Goal: Information Seeking & Learning: Check status

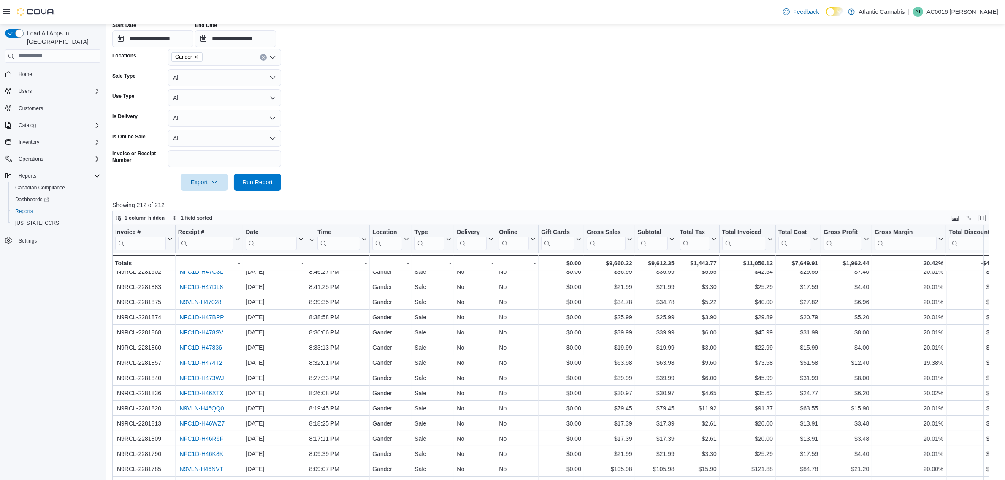
scroll to position [211, 0]
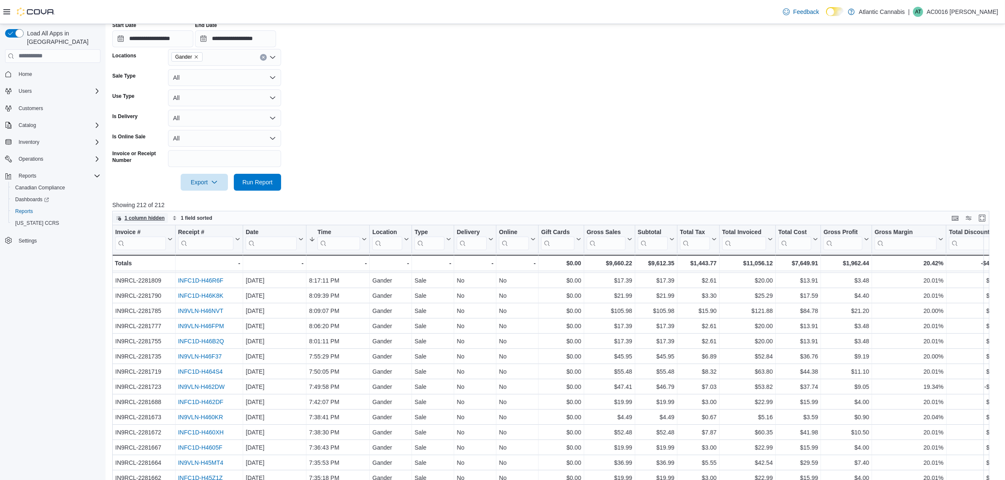
click at [122, 216] on span "1 column hidden" at bounding box center [140, 218] width 49 height 10
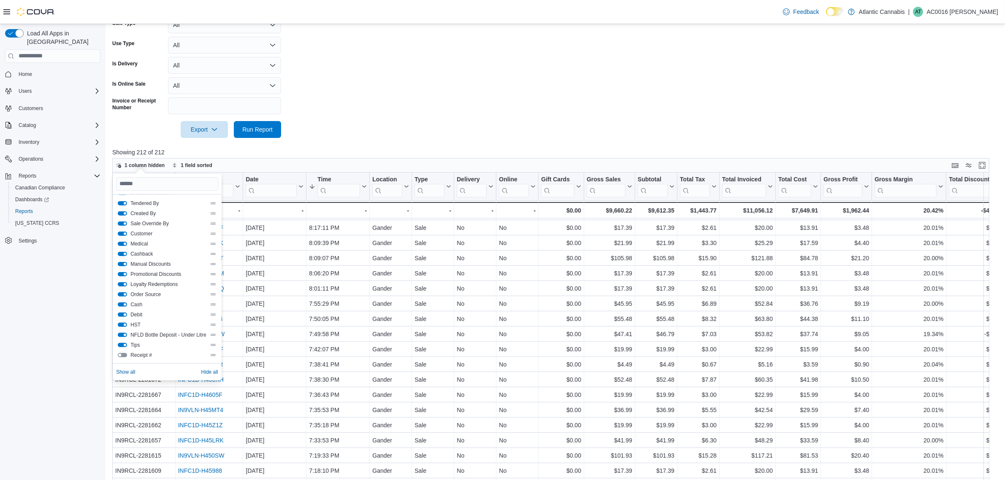
click at [123, 313] on button "Debit" at bounding box center [122, 315] width 9 height 4
click at [123, 323] on button "HST" at bounding box center [122, 325] width 9 height 4
click at [125, 332] on div "NFLD Bottle Deposit - Under Litre" at bounding box center [167, 335] width 98 height 7
click at [125, 334] on button "NFLD Bottle Deposit - Under Litre" at bounding box center [122, 335] width 9 height 4
click at [124, 343] on button "Tips" at bounding box center [122, 345] width 9 height 4
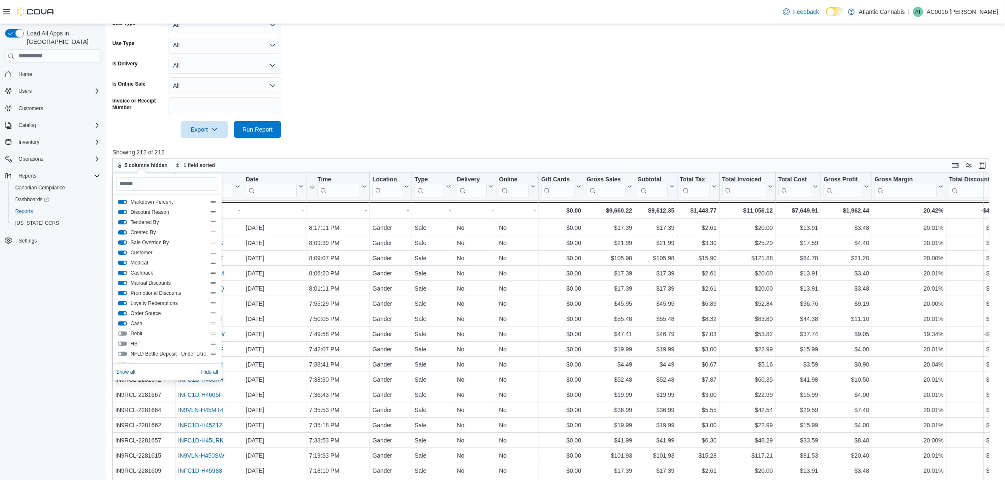
scroll to position [139, 0]
click at [123, 345] on button "Order Source" at bounding box center [122, 347] width 9 height 4
click at [125, 339] on div "Loyalty Redemptions" at bounding box center [167, 337] width 98 height 7
click at [125, 335] on button "Loyalty Redemptions" at bounding box center [122, 337] width 9 height 4
click at [119, 325] on button "Promotional Discounts" at bounding box center [122, 327] width 9 height 4
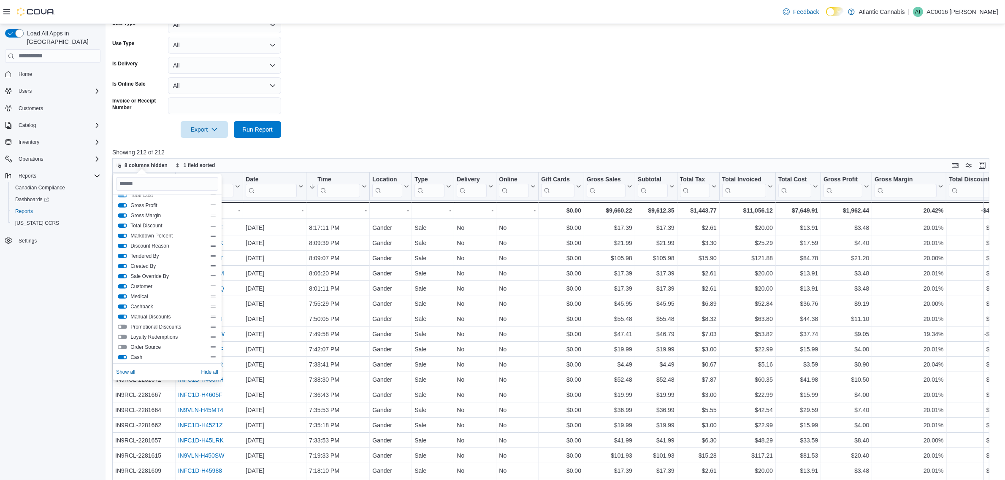
click at [122, 317] on button "Manual Discounts" at bounding box center [122, 317] width 9 height 4
click at [122, 307] on button "Cashback" at bounding box center [122, 307] width 9 height 4
click at [122, 293] on div "Medical" at bounding box center [167, 296] width 98 height 7
click at [121, 295] on button "Medical" at bounding box center [122, 297] width 9 height 4
click at [122, 277] on button "Sale Override By" at bounding box center [122, 276] width 9 height 4
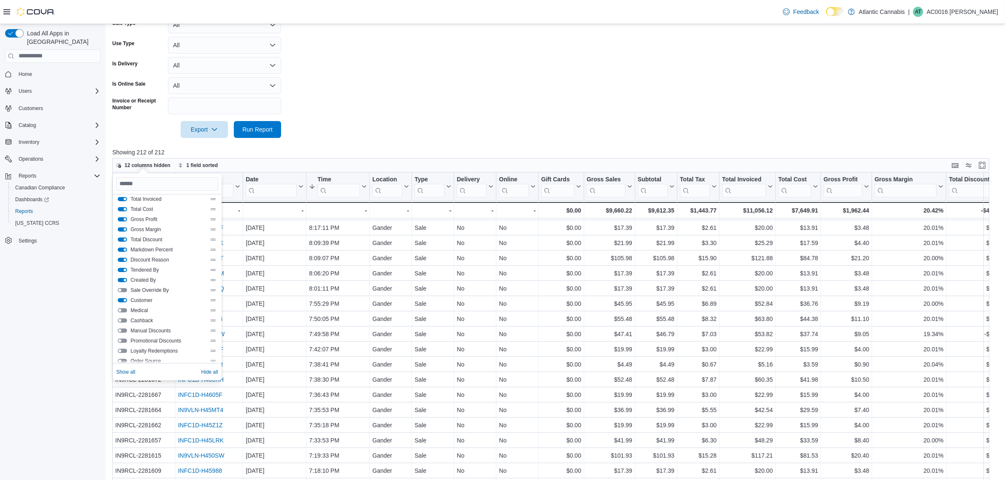
scroll to position [87, 0]
click at [118, 298] on button "Discount Reason" at bounding box center [122, 299] width 9 height 4
click at [118, 285] on div "Markdown Percent" at bounding box center [167, 288] width 98 height 7
click at [121, 287] on button "Markdown Percent" at bounding box center [122, 289] width 9 height 4
click at [121, 271] on div "Gross Margin" at bounding box center [167, 268] width 98 height 7
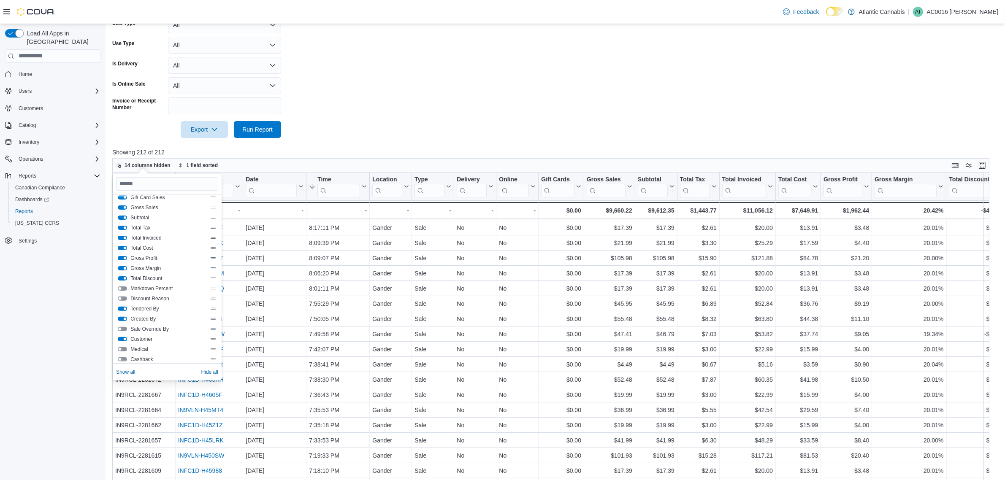
click at [121, 269] on button "Gross Margin" at bounding box center [122, 268] width 9 height 4
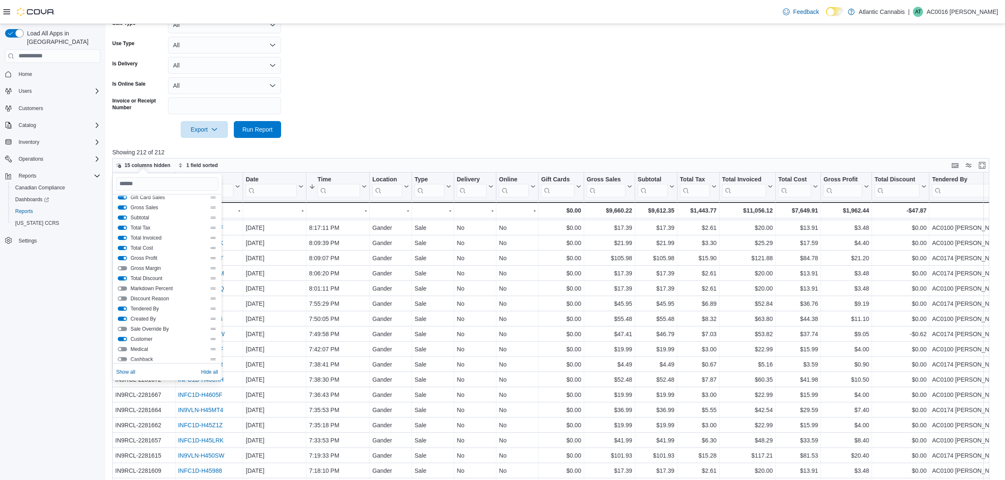
click at [121, 260] on button "Gross Profit" at bounding box center [122, 258] width 9 height 4
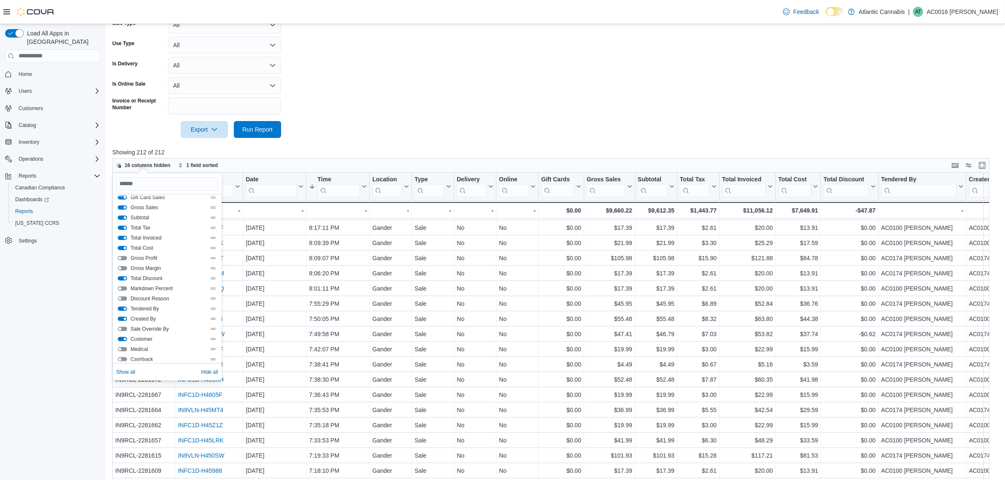
scroll to position [34, 0]
click at [277, 123] on button "Run Report" at bounding box center [257, 129] width 47 height 17
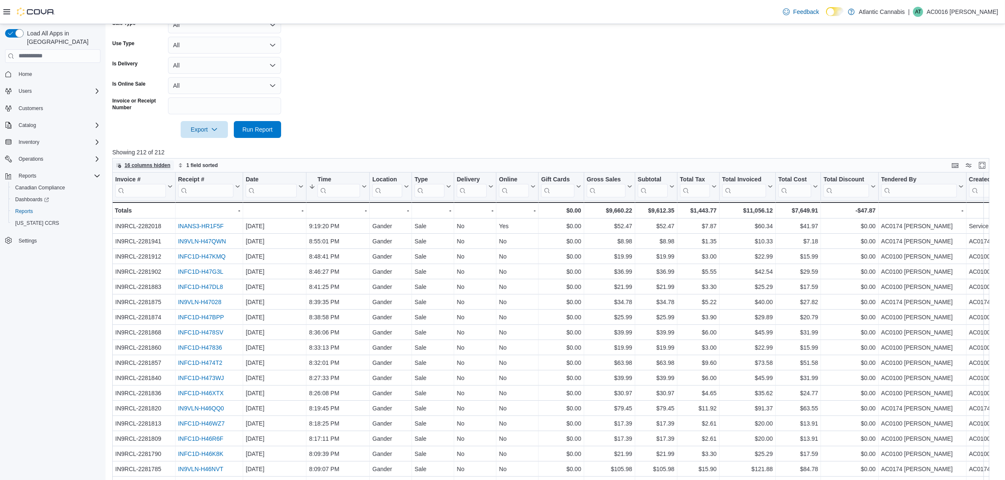
click at [136, 167] on span "16 columns hidden" at bounding box center [148, 165] width 46 height 7
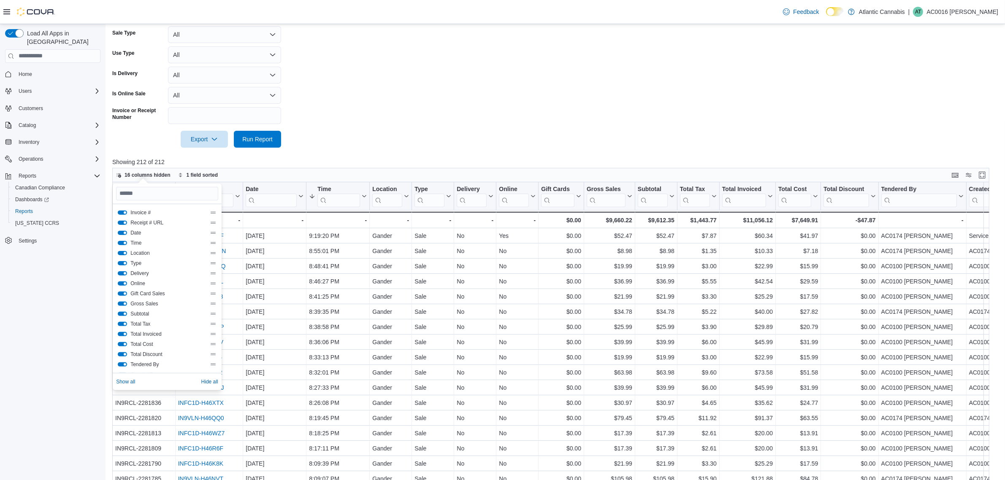
scroll to position [264, 0]
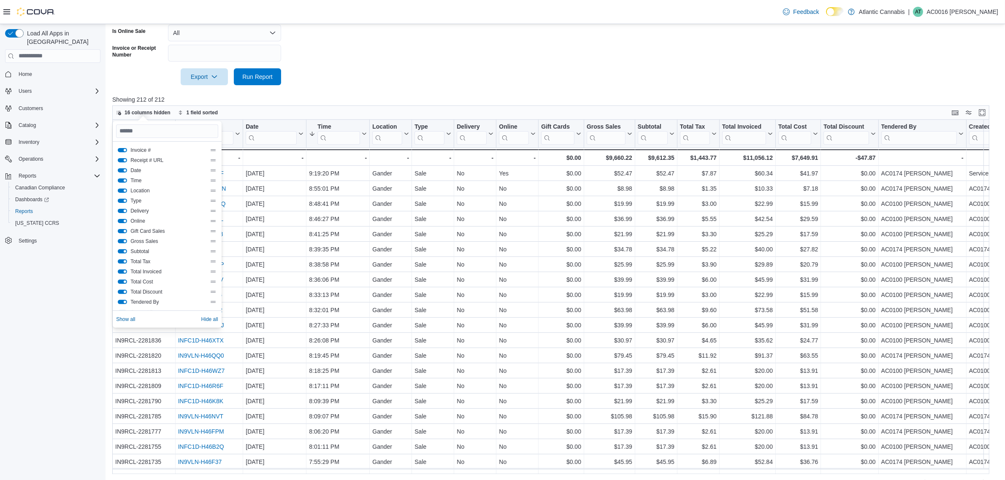
click at [125, 209] on button "Delivery" at bounding box center [122, 211] width 9 height 4
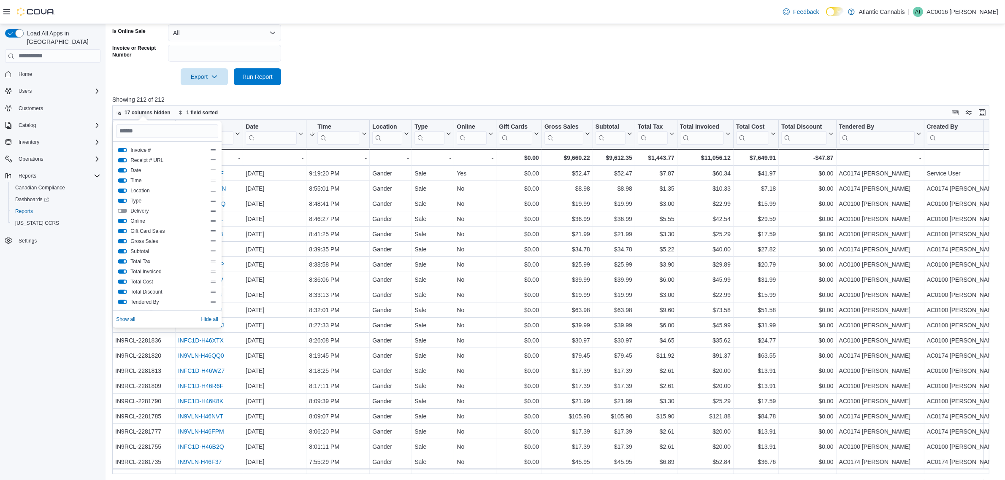
click at [125, 220] on button "Online" at bounding box center [122, 221] width 9 height 4
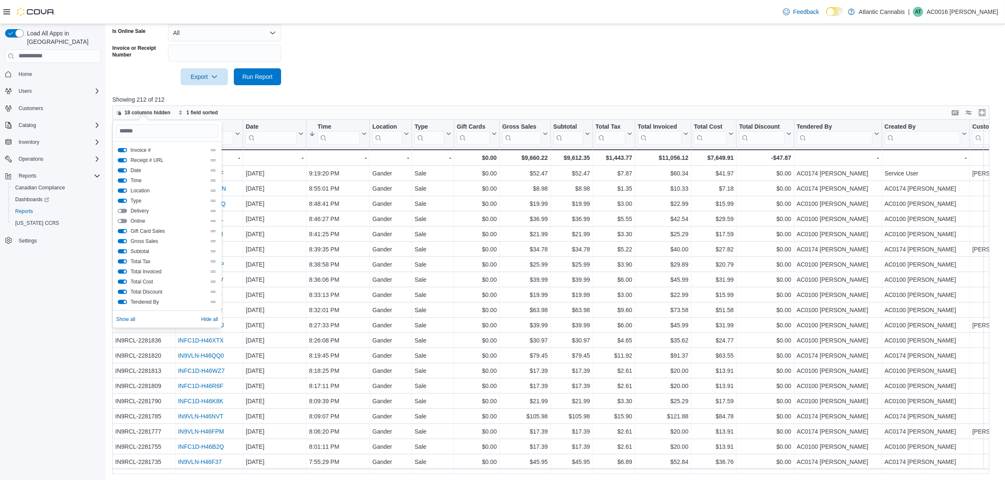
click at [126, 233] on button "Gift Card Sales" at bounding box center [122, 231] width 9 height 4
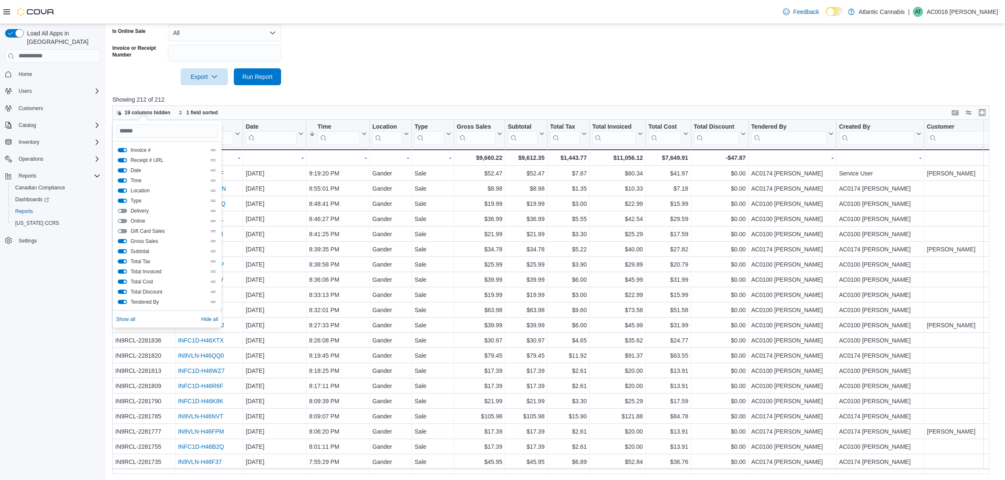
click at [124, 245] on div "Gross Sales" at bounding box center [167, 241] width 102 height 10
click at [124, 242] on button "Gross Sales" at bounding box center [122, 241] width 9 height 4
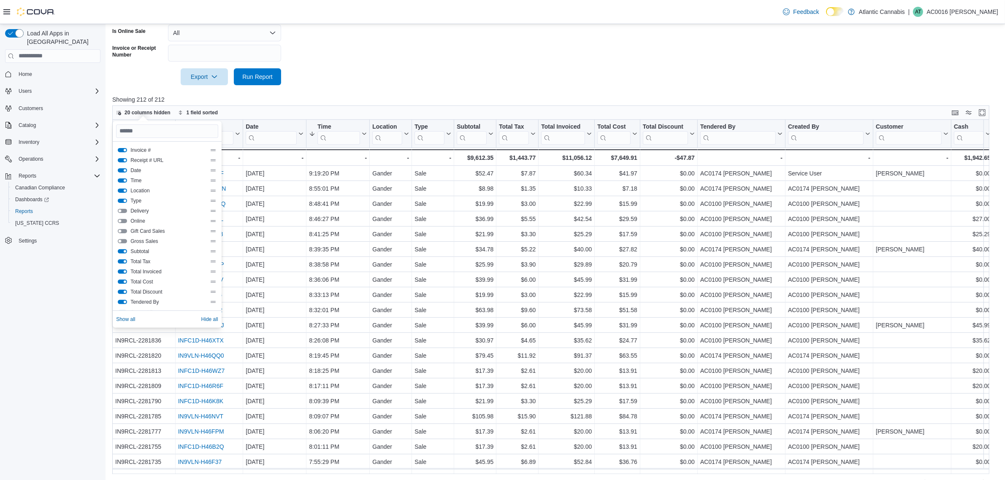
click at [120, 201] on button "Type" at bounding box center [122, 201] width 9 height 4
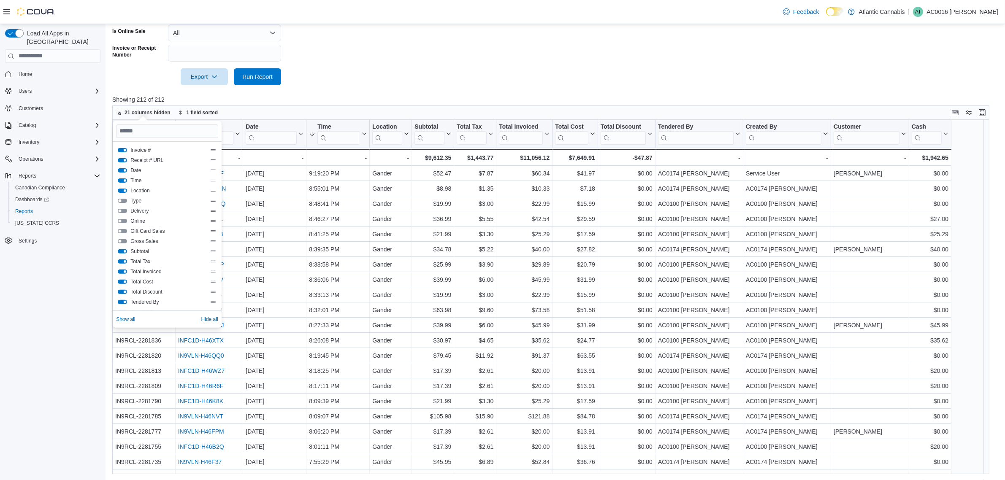
click at [120, 201] on button "Type" at bounding box center [122, 201] width 9 height 4
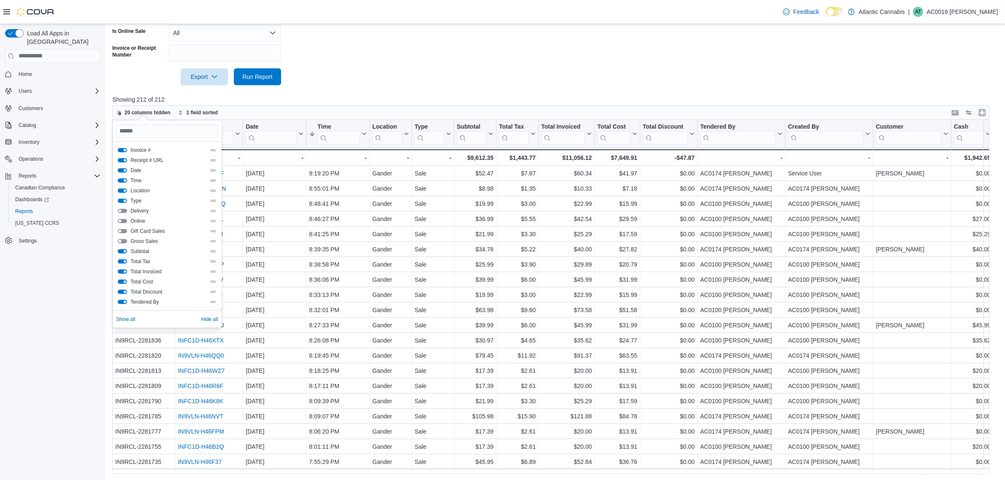
click at [120, 201] on button "Type" at bounding box center [122, 201] width 9 height 4
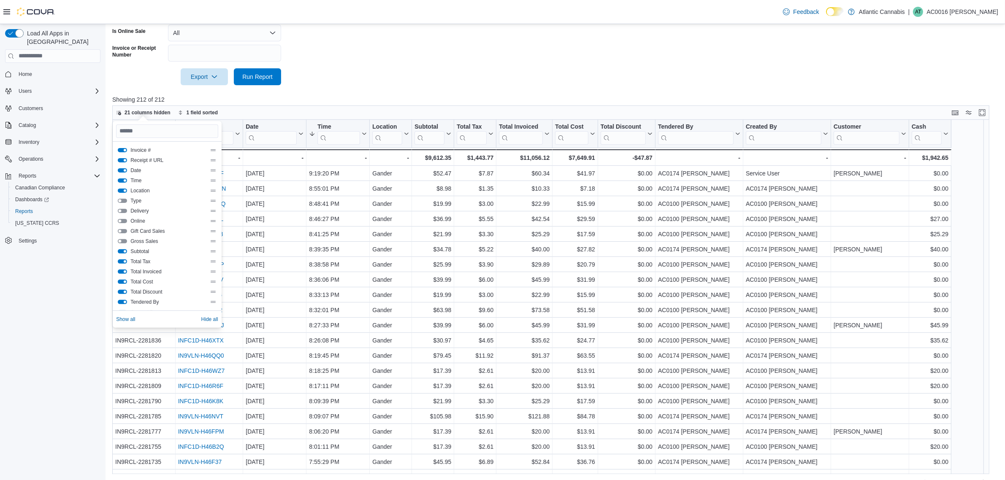
click at [124, 201] on button "Type" at bounding box center [122, 201] width 9 height 4
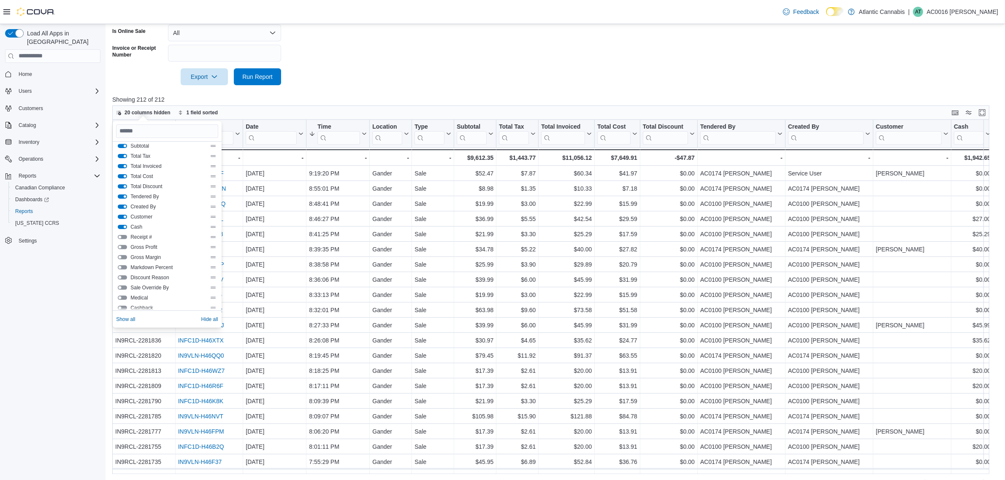
scroll to position [53, 0]
click at [119, 239] on button "Total Discount" at bounding box center [122, 239] width 9 height 4
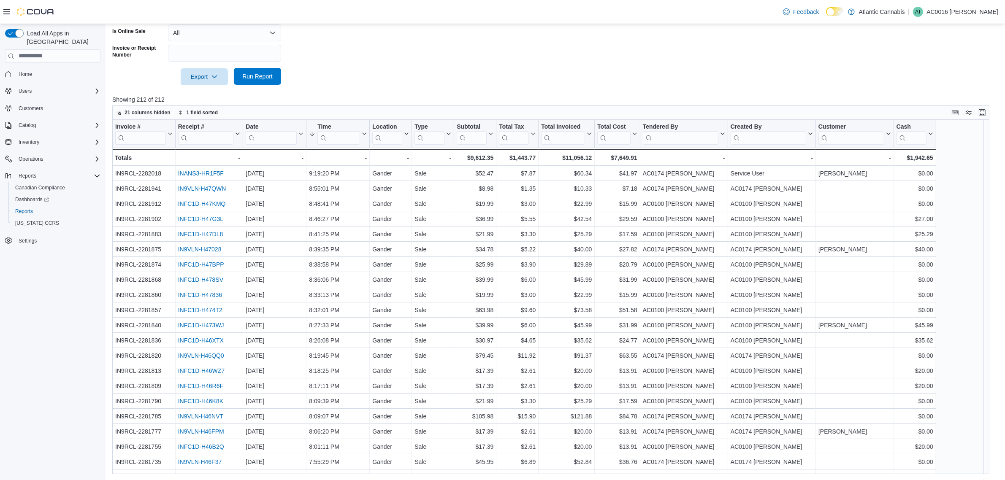
click at [261, 78] on span "Run Report" at bounding box center [257, 76] width 30 height 8
click at [928, 128] on button "Cash" at bounding box center [915, 134] width 37 height 22
click at [928, 176] on span "Sort High-Low" at bounding box center [921, 176] width 32 height 7
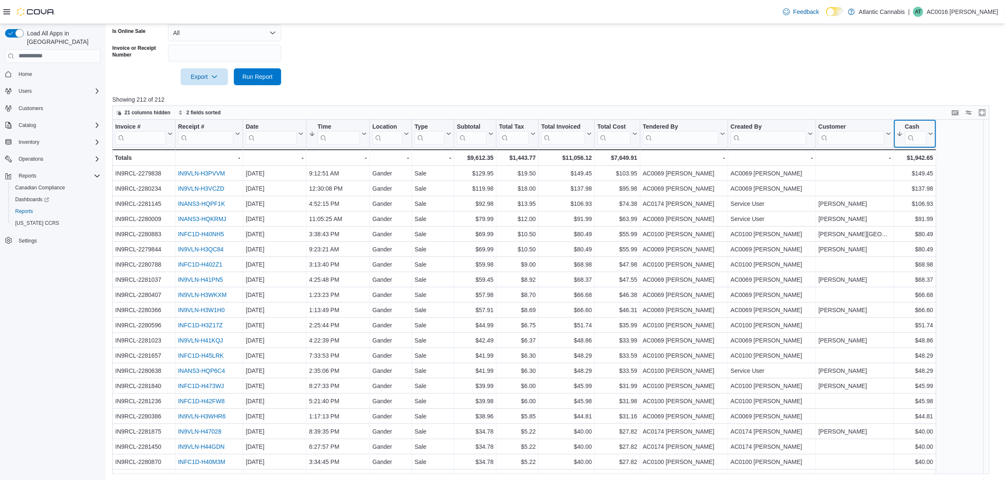
click at [930, 138] on button "Cash" at bounding box center [915, 134] width 37 height 22
click at [929, 168] on span "Sort Low-High" at bounding box center [921, 166] width 32 height 7
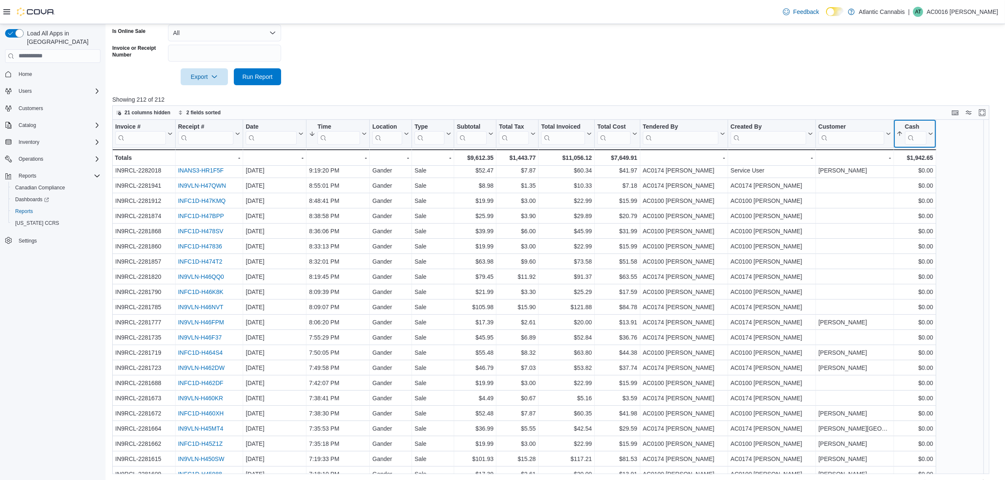
scroll to position [0, 0]
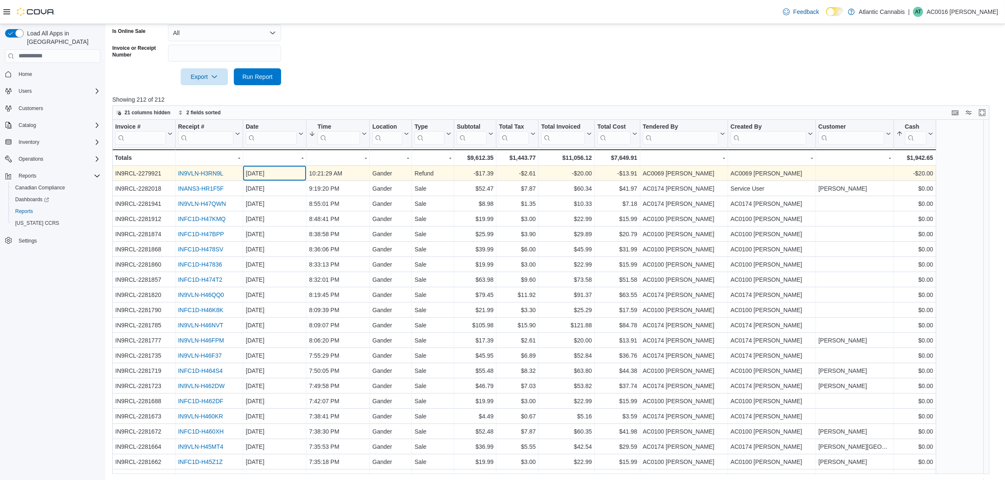
click at [246, 171] on div "[DATE]" at bounding box center [275, 173] width 58 height 10
click at [240, 172] on div "IN9VLN-H3RN9L" at bounding box center [209, 173] width 62 height 10
click at [260, 172] on div "[DATE]" at bounding box center [275, 173] width 58 height 10
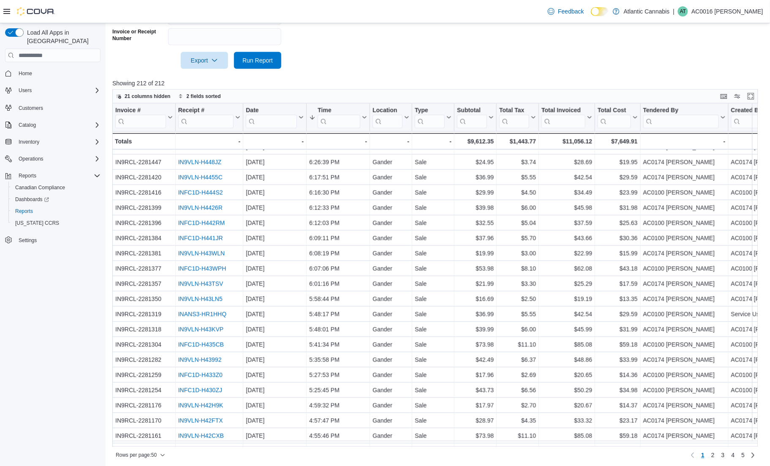
scroll to position [468, 0]
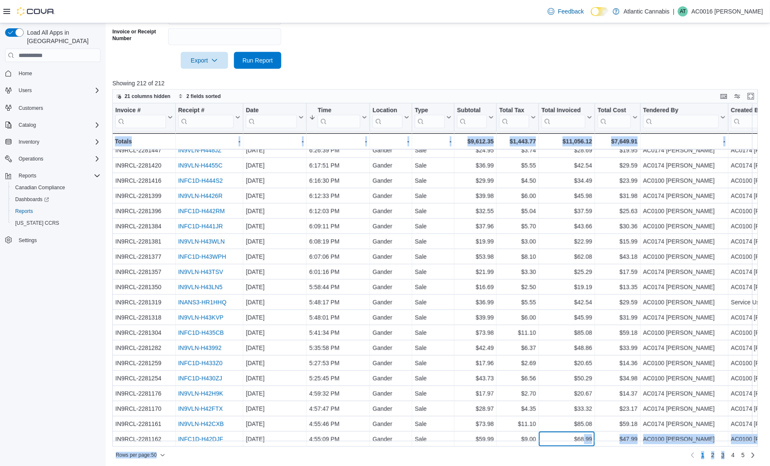
drag, startPoint x: 584, startPoint y: 440, endPoint x: 730, endPoint y: 448, distance: 145.9
click at [730, 448] on div "21 columns hidden 2 fields sorted Invoice # Click to view column header actions…" at bounding box center [435, 275] width 646 height 372
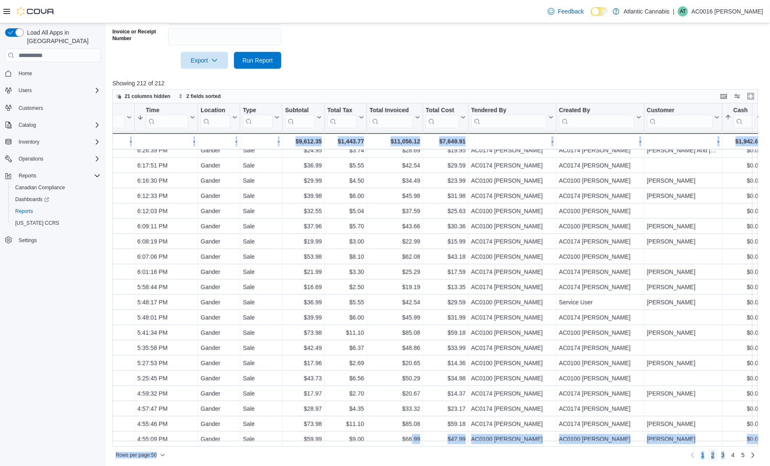
click at [716, 454] on link "2" at bounding box center [713, 455] width 10 height 14
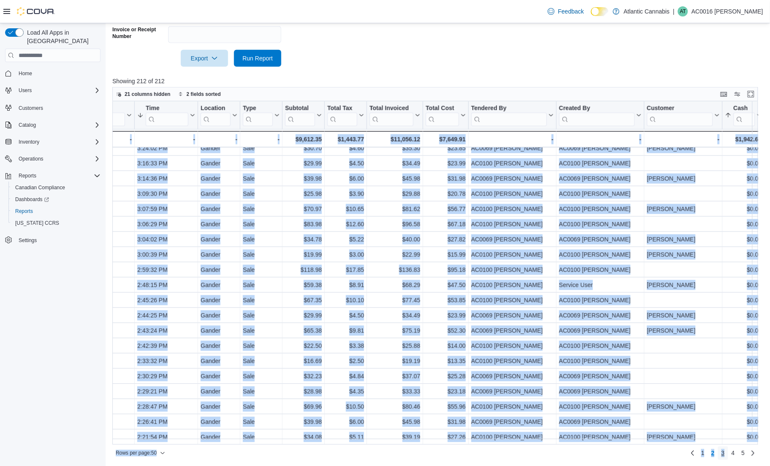
click at [728, 450] on link "3" at bounding box center [723, 453] width 10 height 14
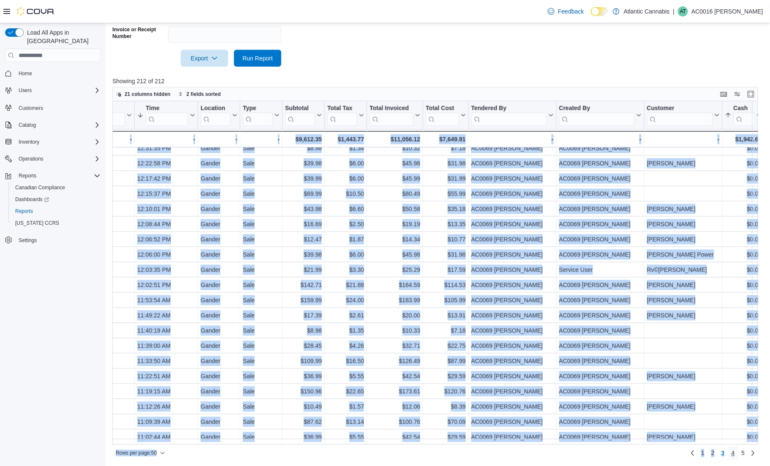
click at [735, 457] on span "4" at bounding box center [732, 453] width 3 height 14
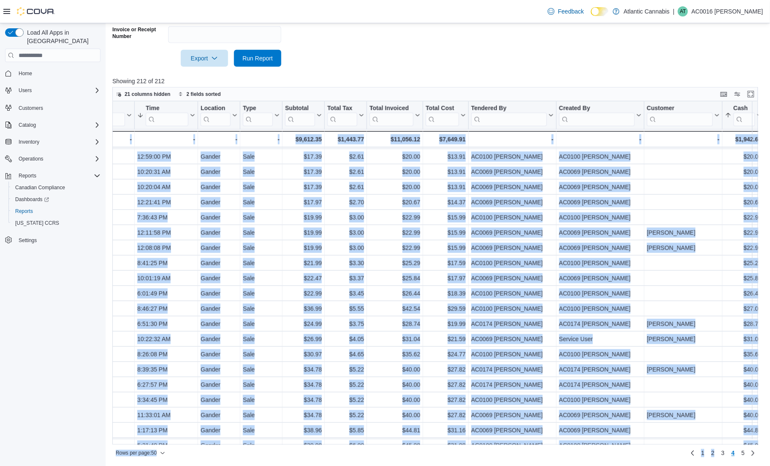
scroll to position [399, 177]
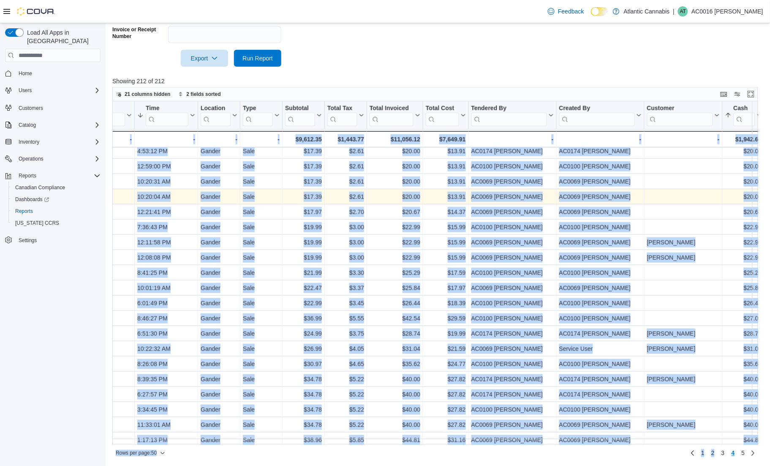
click at [180, 193] on div "10:20:04 AM" at bounding box center [166, 197] width 58 height 10
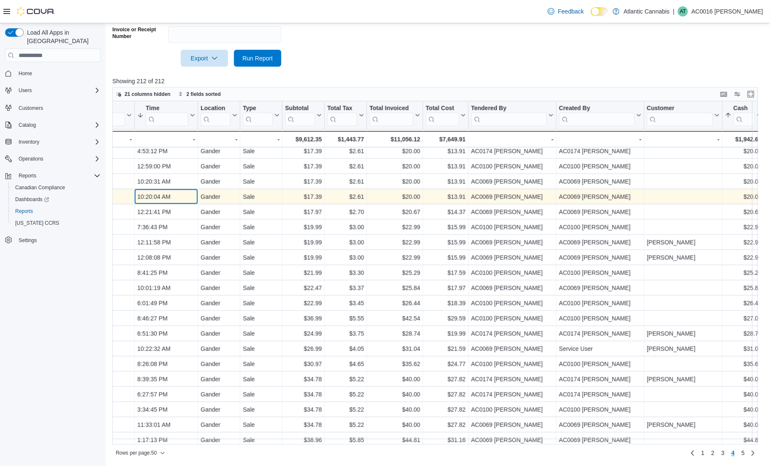
click at [180, 193] on div "10:20:04 AM" at bounding box center [166, 197] width 58 height 10
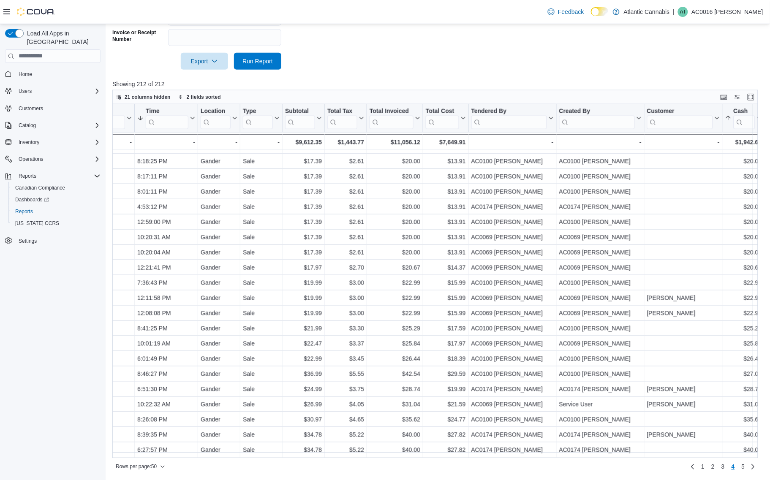
scroll to position [346, 0]
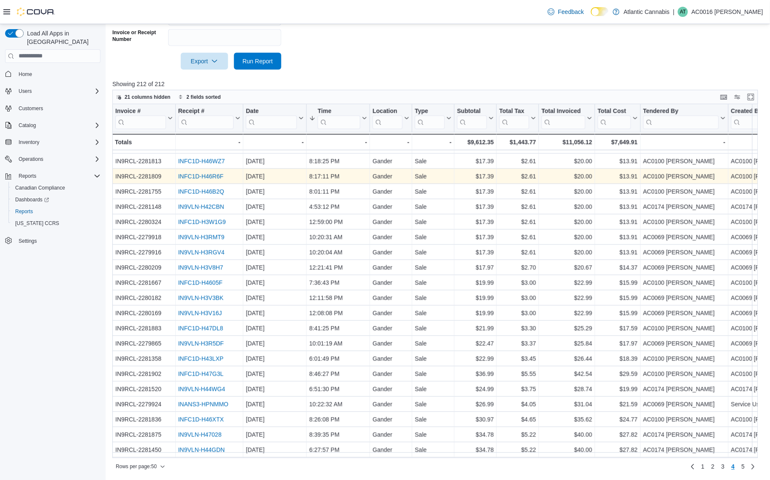
click at [207, 176] on link "INFC1D-H46R6F" at bounding box center [200, 176] width 45 height 7
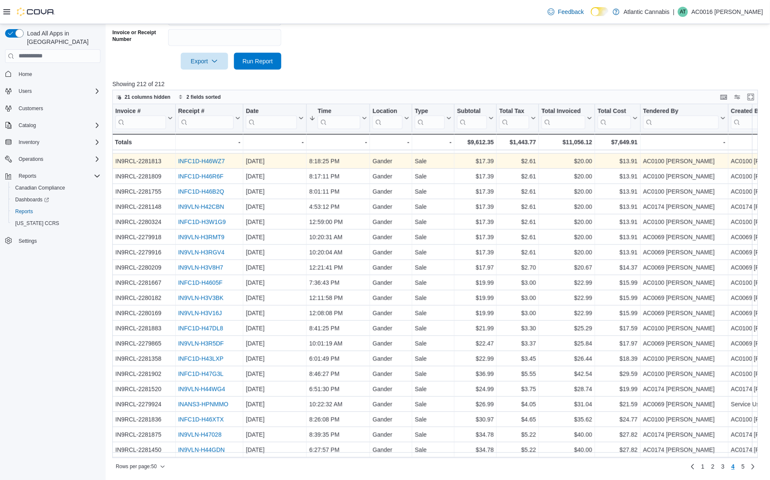
click at [210, 158] on link "INFC1D-H46WZ7" at bounding box center [201, 161] width 46 height 7
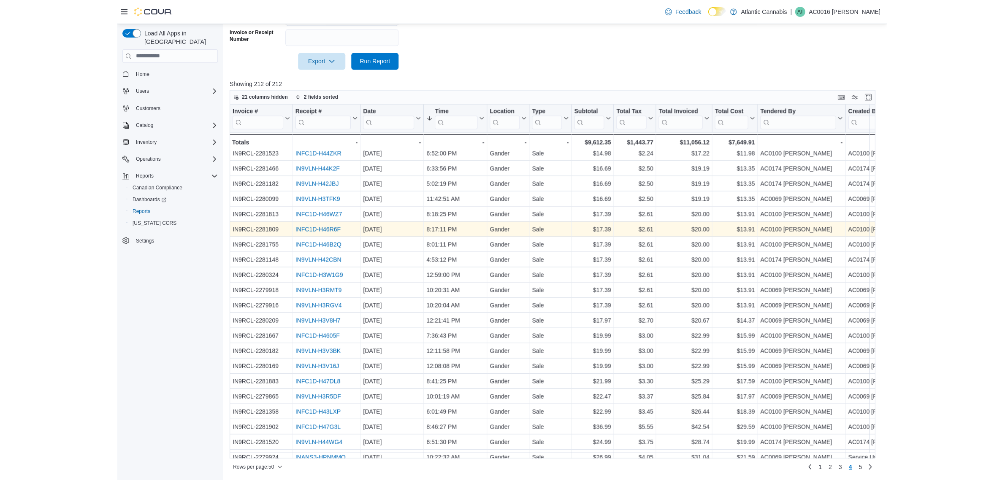
scroll to position [241, 0]
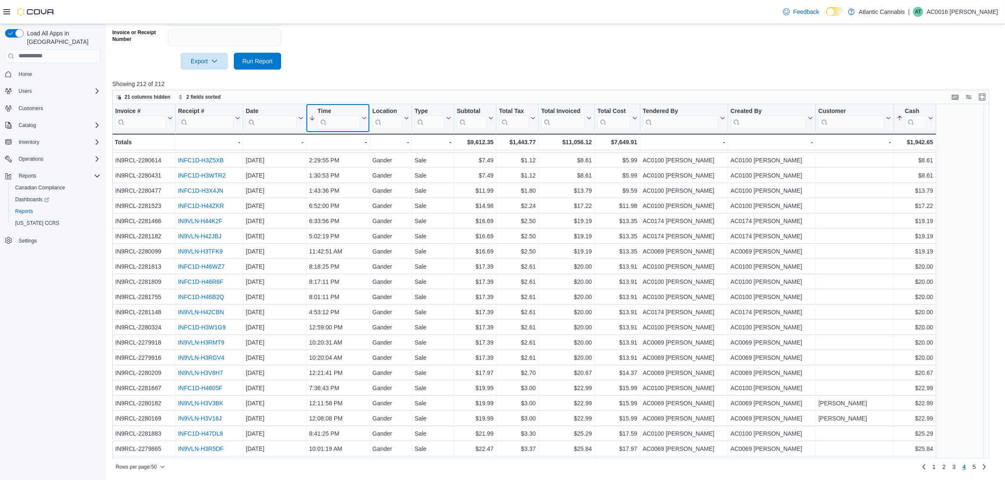
click at [358, 111] on div "Time" at bounding box center [338, 111] width 43 height 8
click at [923, 96] on div "21 columns hidden 2 fields sorted" at bounding box center [550, 97] width 877 height 14
click at [894, 119] on div at bounding box center [893, 118] width 7 height 28
click at [899, 117] on icon at bounding box center [900, 118] width 5 height 4
click at [920, 78] on div at bounding box center [555, 75] width 886 height 10
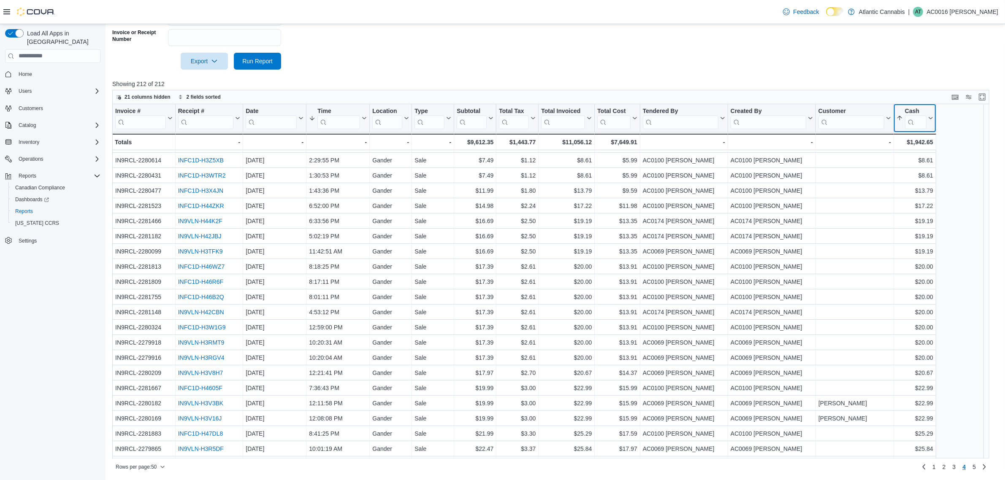
click at [906, 109] on div "Cash" at bounding box center [916, 111] width 22 height 8
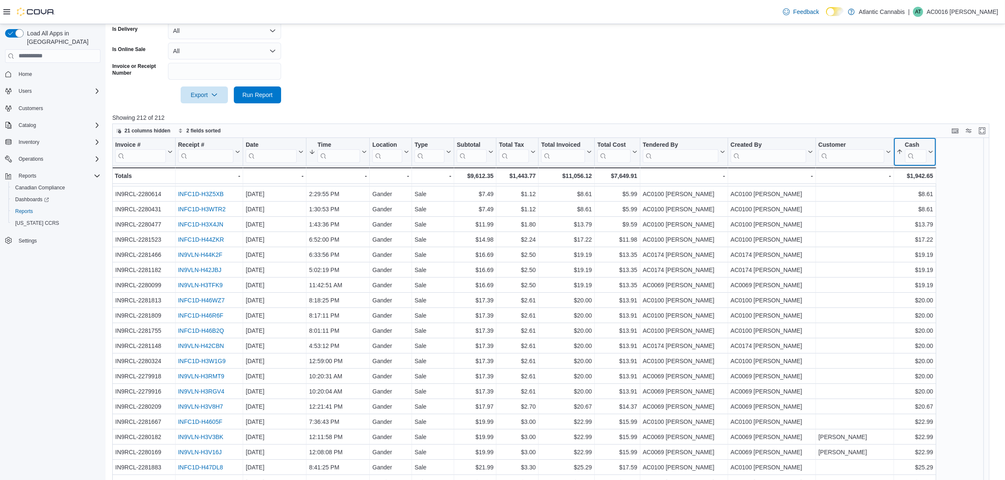
scroll to position [227, 0]
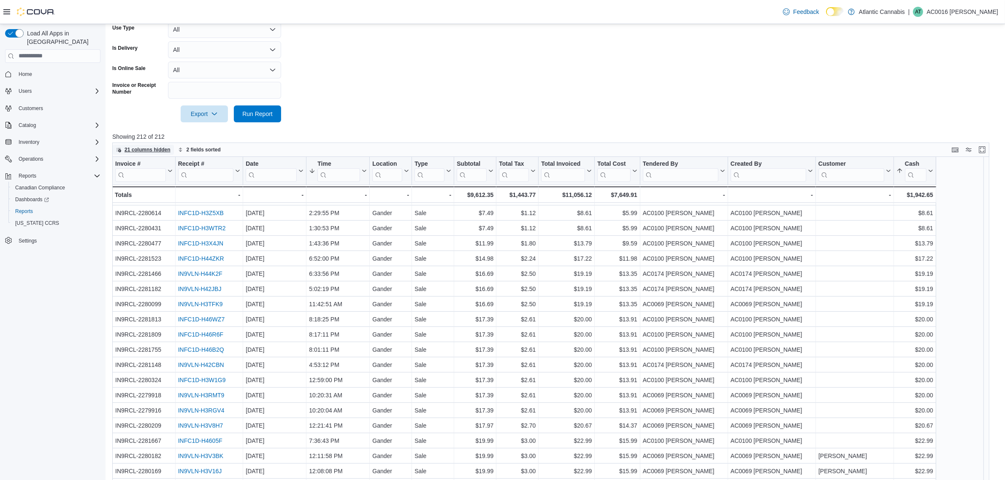
click at [119, 151] on icon "button" at bounding box center [119, 150] width 4 height 4
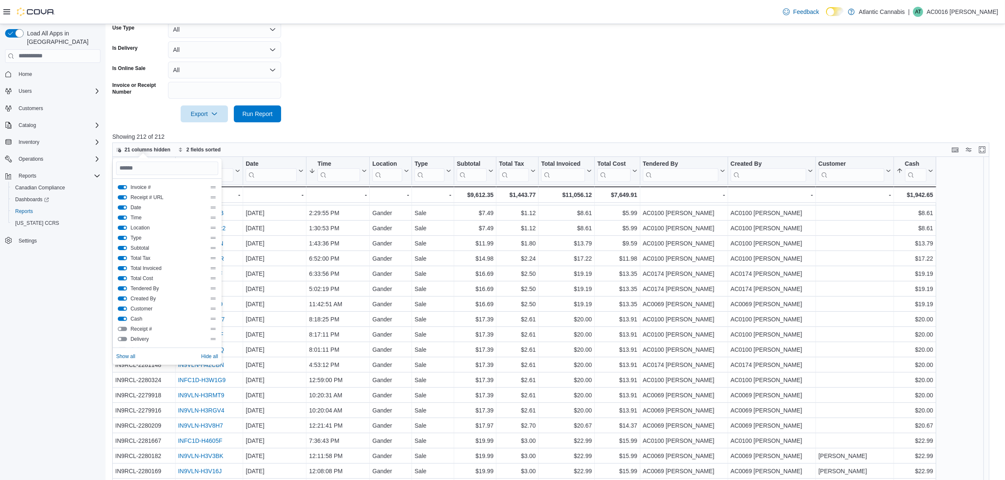
scroll to position [53, 0]
click at [122, 265] on button "Cash" at bounding box center [122, 266] width 9 height 4
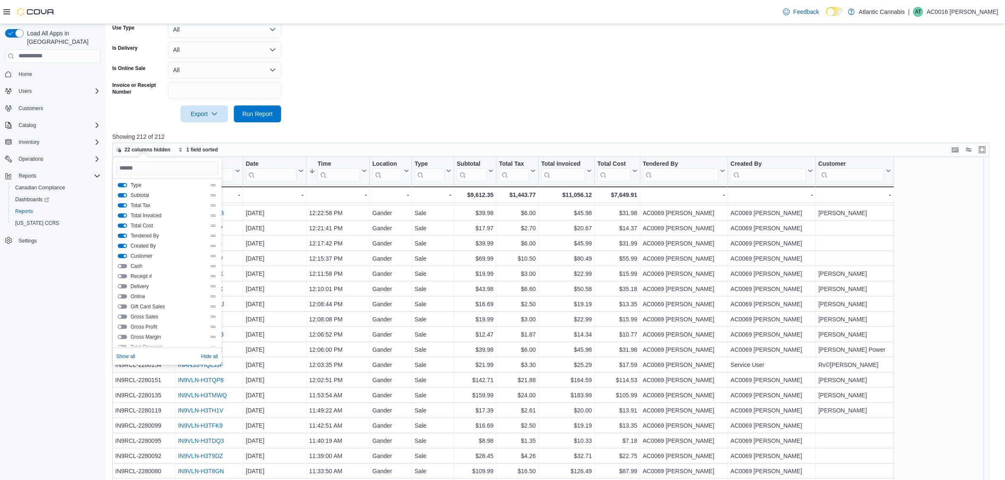
click at [453, 66] on form "**********" at bounding box center [555, 20] width 886 height 204
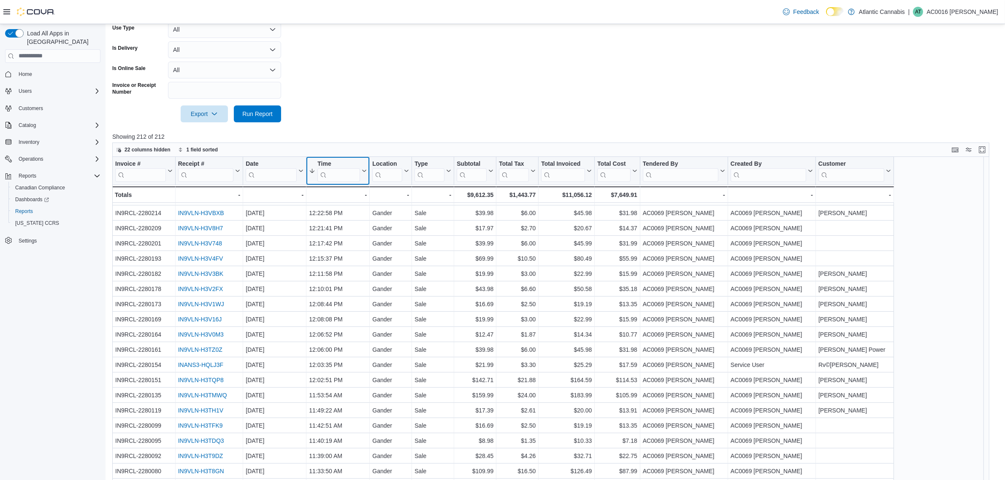
click at [364, 171] on icon at bounding box center [363, 170] width 7 height 5
click at [355, 201] on span "Sort Low-High" at bounding box center [344, 203] width 32 height 7
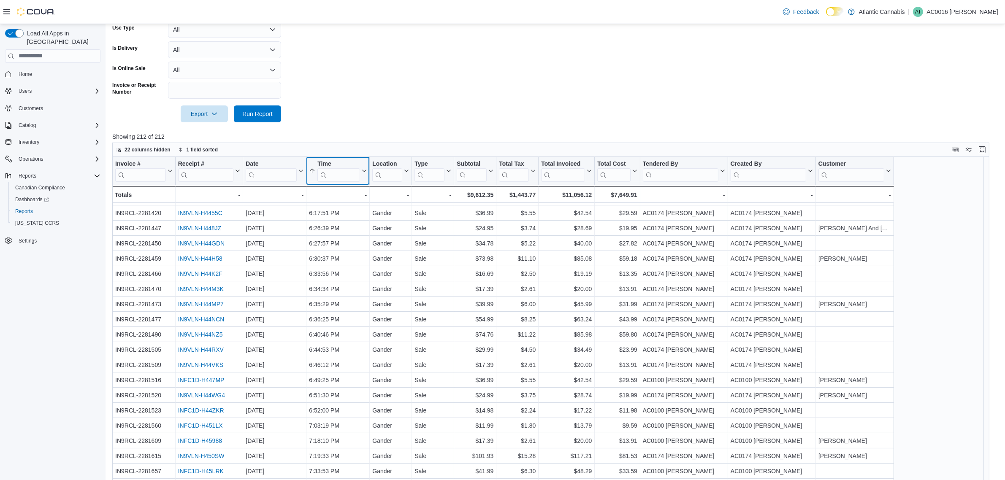
click at [362, 176] on button "Time" at bounding box center [338, 171] width 58 height 22
click at [359, 211] on span "Sort High-Low" at bounding box center [344, 213] width 32 height 7
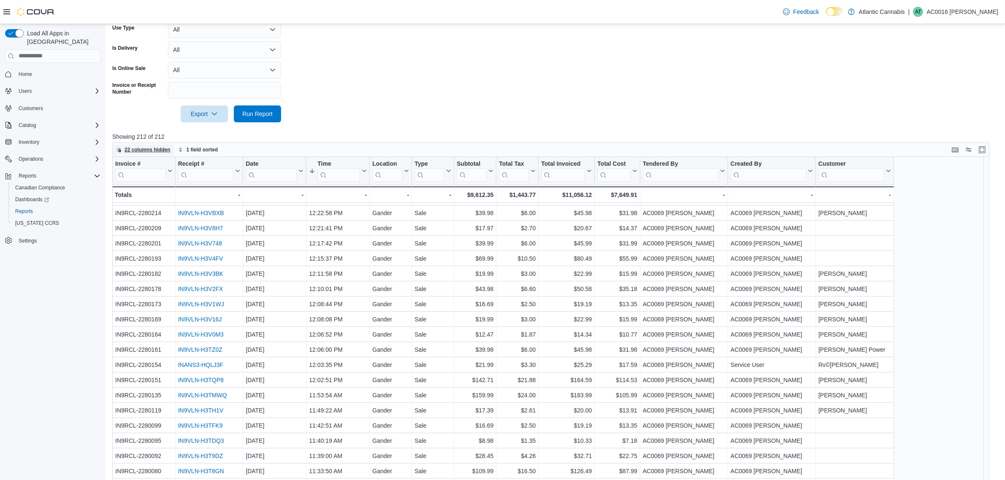
click at [138, 153] on span "22 columns hidden" at bounding box center [143, 150] width 54 height 10
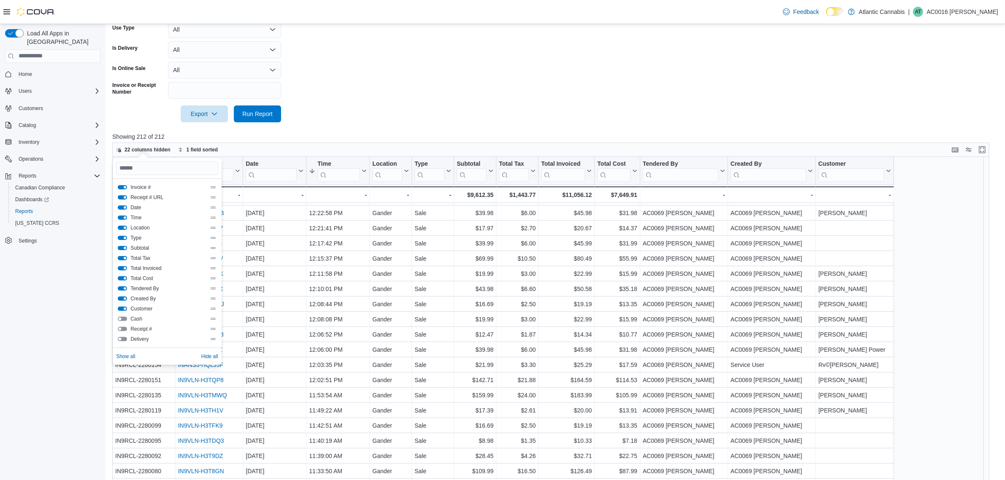
click at [120, 319] on button "Cash" at bounding box center [122, 319] width 9 height 4
click at [583, 81] on form "**********" at bounding box center [555, 20] width 886 height 204
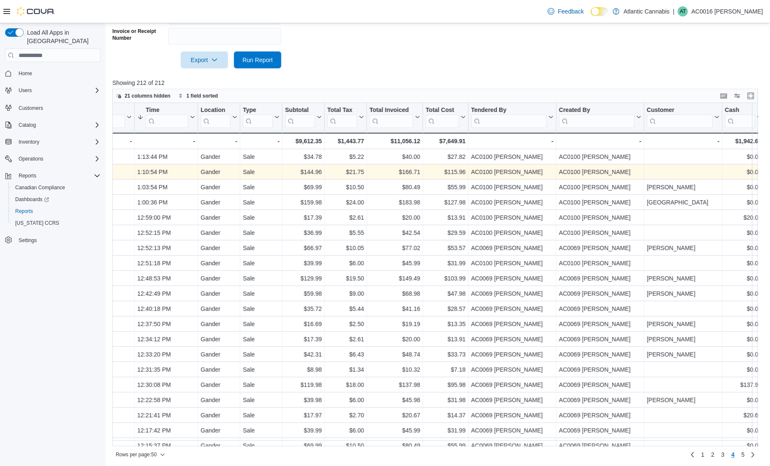
scroll to position [282, 0]
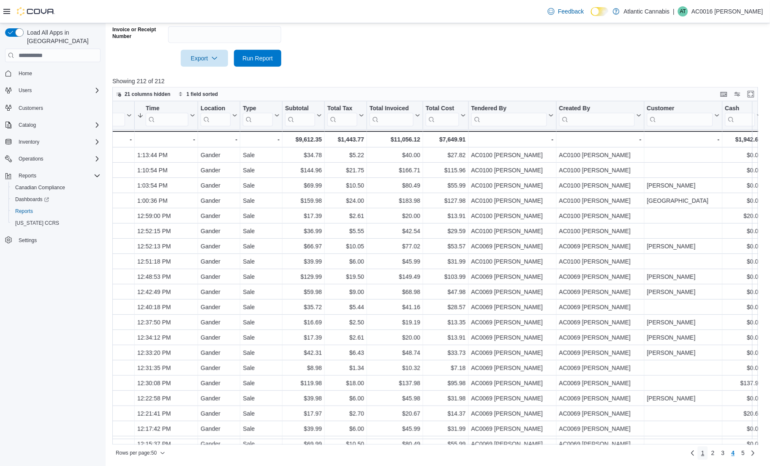
click at [706, 454] on link "1" at bounding box center [702, 453] width 10 height 14
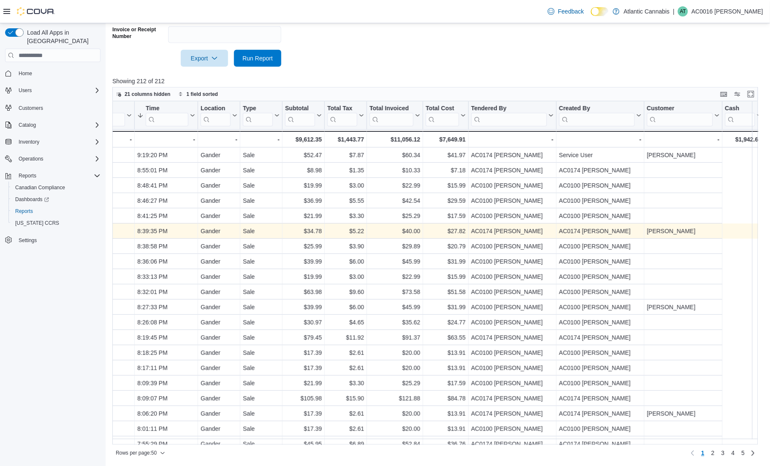
scroll to position [0, 0]
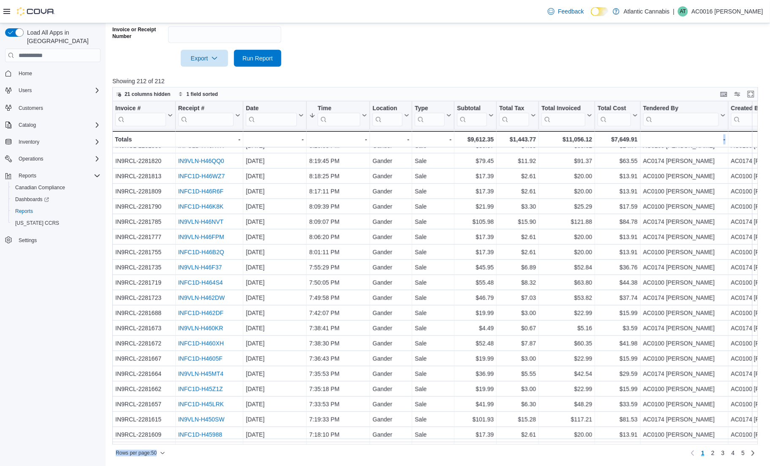
drag, startPoint x: 567, startPoint y: 445, endPoint x: 653, endPoint y: 440, distance: 86.7
click at [653, 440] on div "21 columns hidden 1 field sorted Invoice # Click to view column header actions …" at bounding box center [435, 273] width 646 height 372
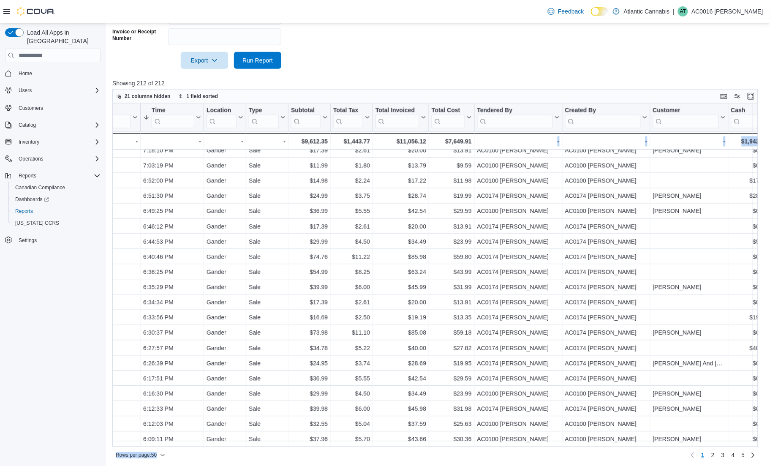
scroll to position [468, 177]
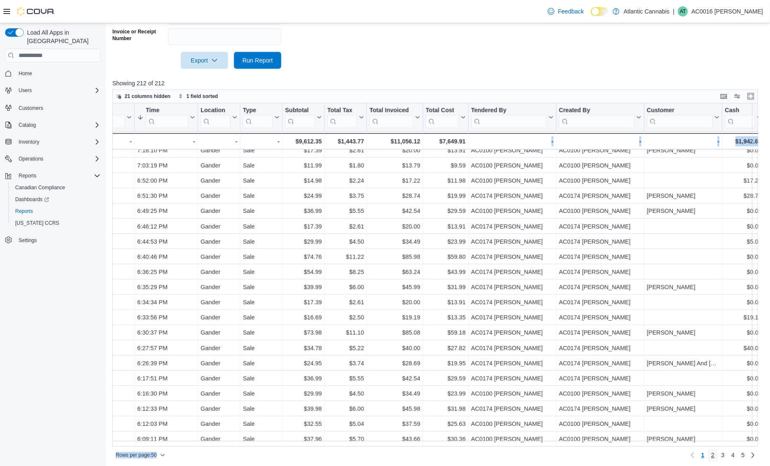
click at [714, 456] on span "2" at bounding box center [712, 455] width 3 height 8
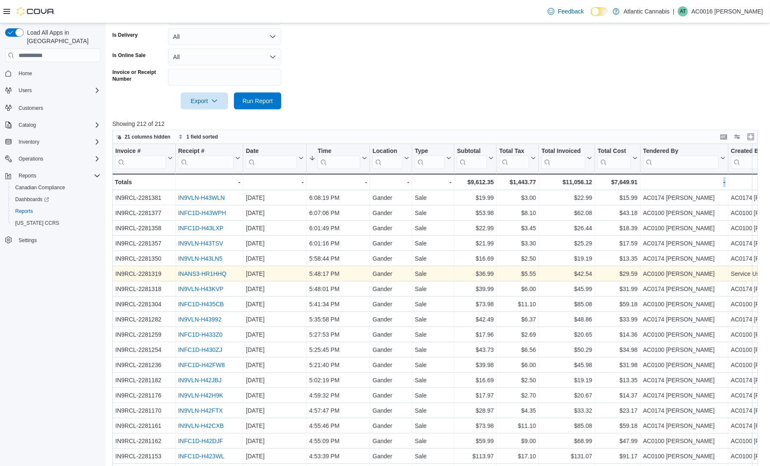
scroll to position [279, 0]
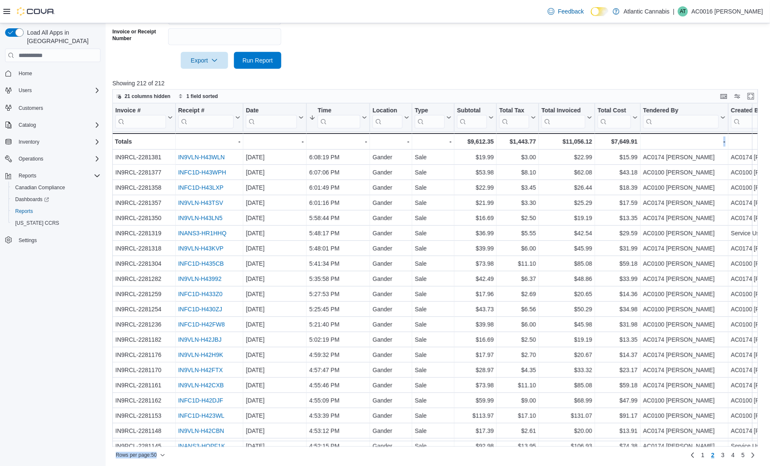
click at [450, 447] on div "Rows per page : 50 Page 2 of 5 1 2 3 4 5" at bounding box center [435, 454] width 646 height 15
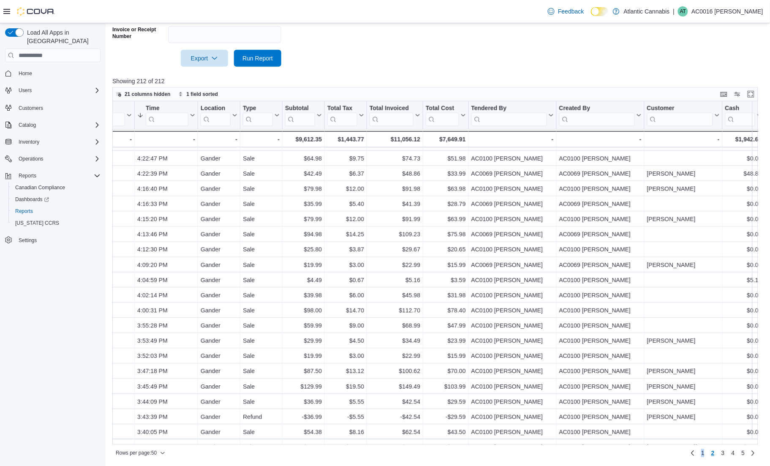
scroll to position [468, 177]
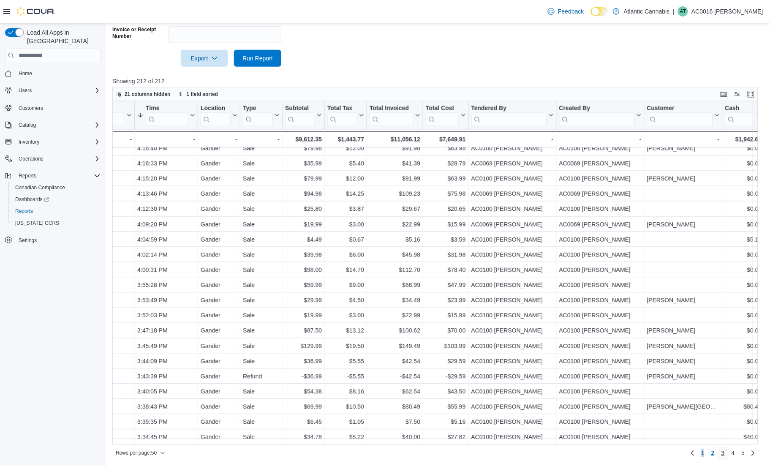
click at [725, 454] on span "3" at bounding box center [722, 453] width 3 height 8
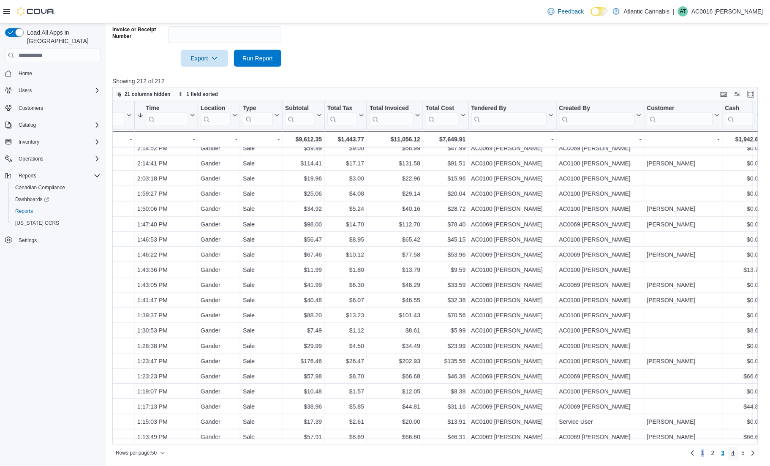
click at [735, 452] on span "4" at bounding box center [732, 453] width 3 height 8
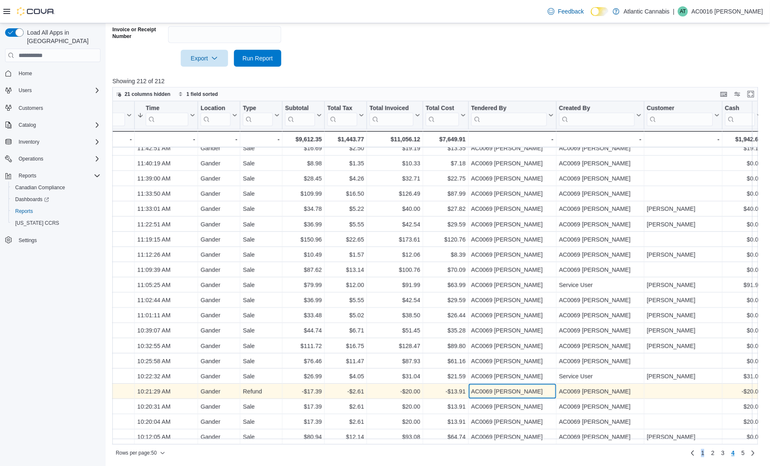
click at [488, 389] on div "AC0069 [PERSON_NAME]" at bounding box center [512, 391] width 82 height 10
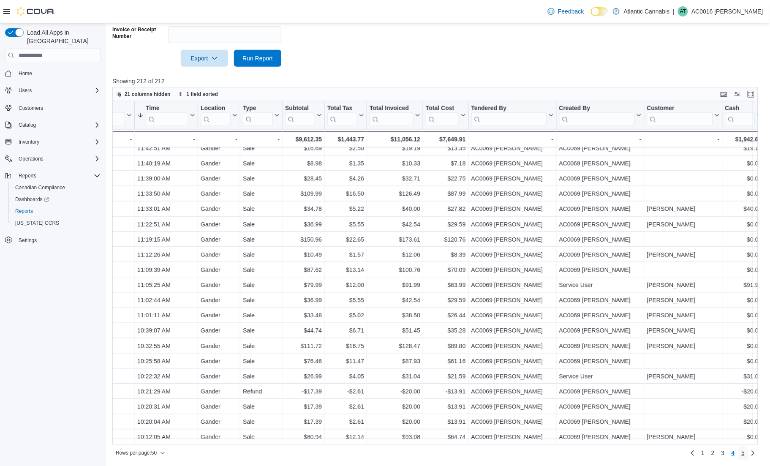
click at [745, 453] on span "5" at bounding box center [742, 453] width 3 height 8
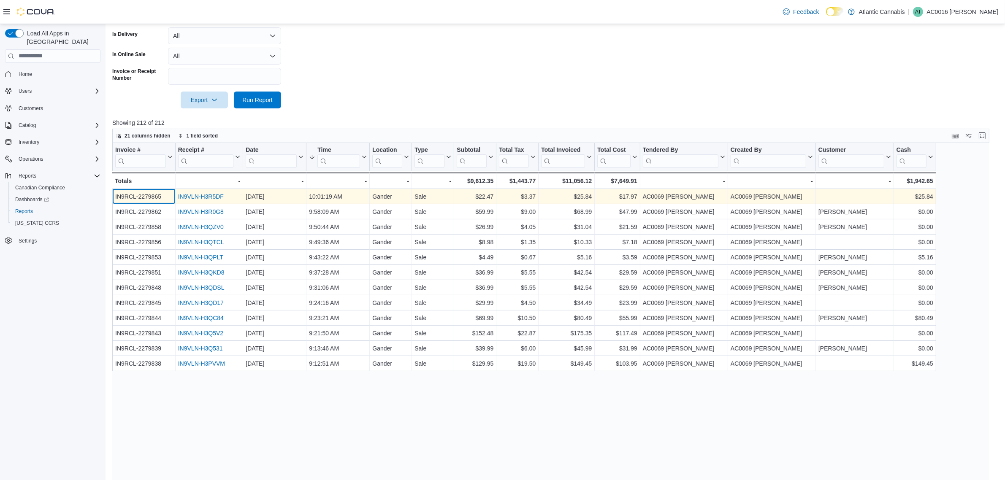
scroll to position [279, 0]
